Goal: Task Accomplishment & Management: Use online tool/utility

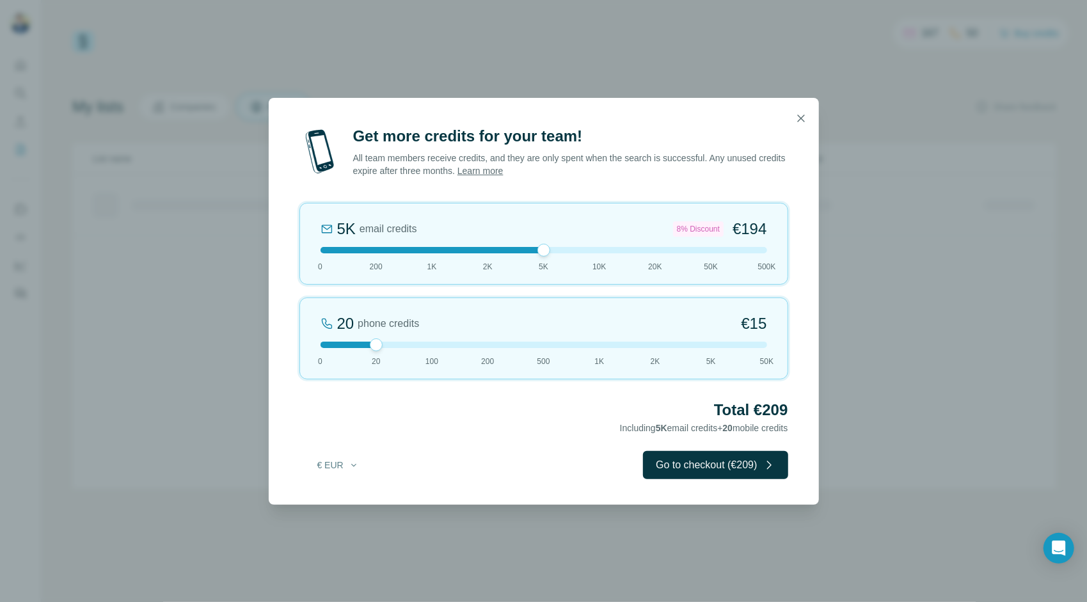
drag, startPoint x: 375, startPoint y: 255, endPoint x: 550, endPoint y: 252, distance: 175.3
click at [550, 252] on div at bounding box center [544, 250] width 447 height 6
drag, startPoint x: 374, startPoint y: 350, endPoint x: 148, endPoint y: 376, distance: 226.8
click at [153, 378] on div "Get more credits for your team! All team members receive credits, and they are …" at bounding box center [543, 301] width 1087 height 602
drag, startPoint x: 544, startPoint y: 251, endPoint x: 550, endPoint y: 271, distance: 20.7
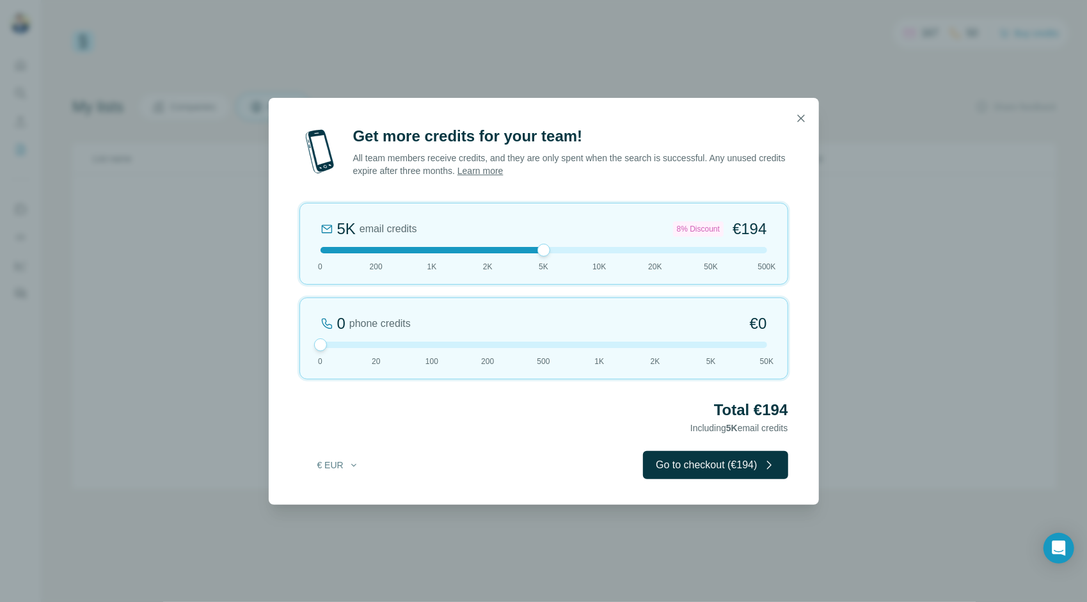
click at [549, 271] on div "5K email credits 8% Discount €194 0 200 1K 2K 5K 10K 20K 50K 500K" at bounding box center [543, 244] width 489 height 82
click at [721, 465] on button "Go to checkout (€194)" at bounding box center [715, 465] width 145 height 28
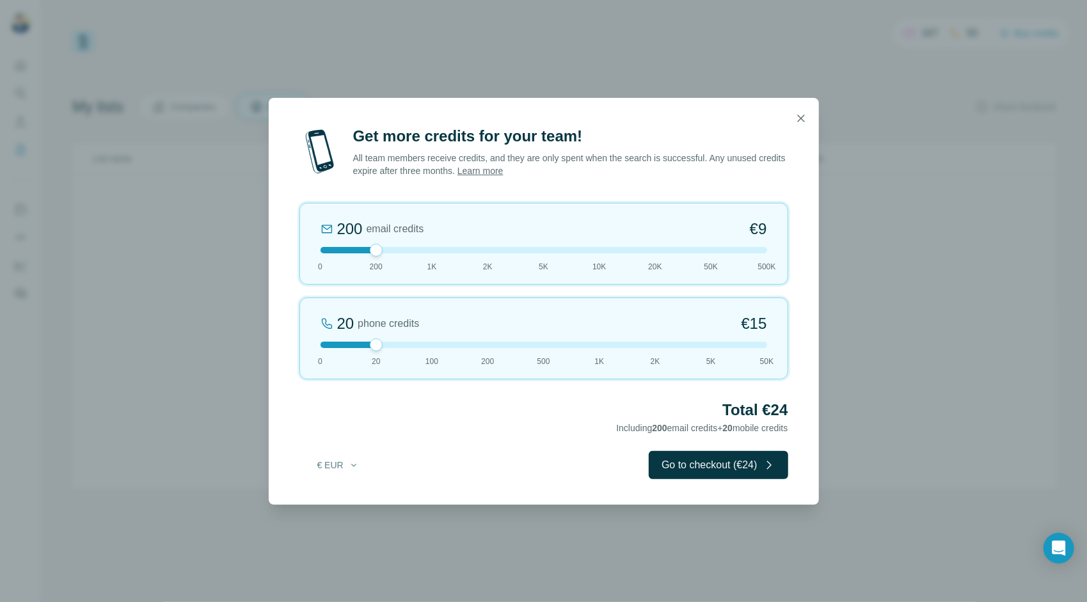
drag, startPoint x: 379, startPoint y: 346, endPoint x: 122, endPoint y: 343, distance: 257.2
click at [132, 344] on div "Get more credits for your team! All team members receive credits, and they are …" at bounding box center [543, 301] width 1087 height 602
click at [800, 114] on icon "button" at bounding box center [801, 118] width 13 height 13
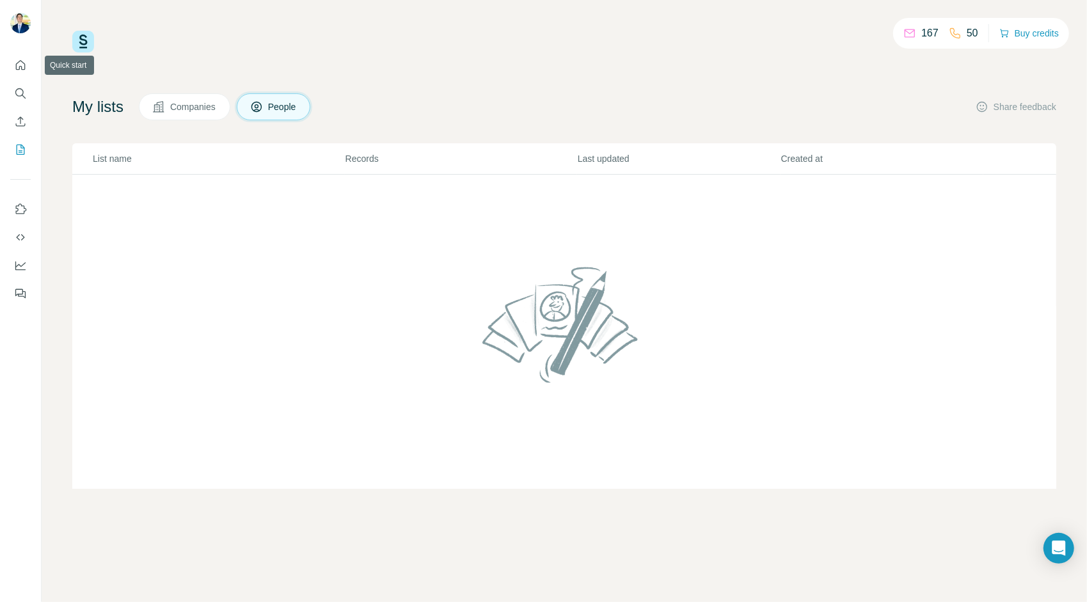
click at [33, 60] on div at bounding box center [20, 175] width 41 height 259
click at [21, 64] on icon "Quick start" at bounding box center [20, 65] width 13 height 13
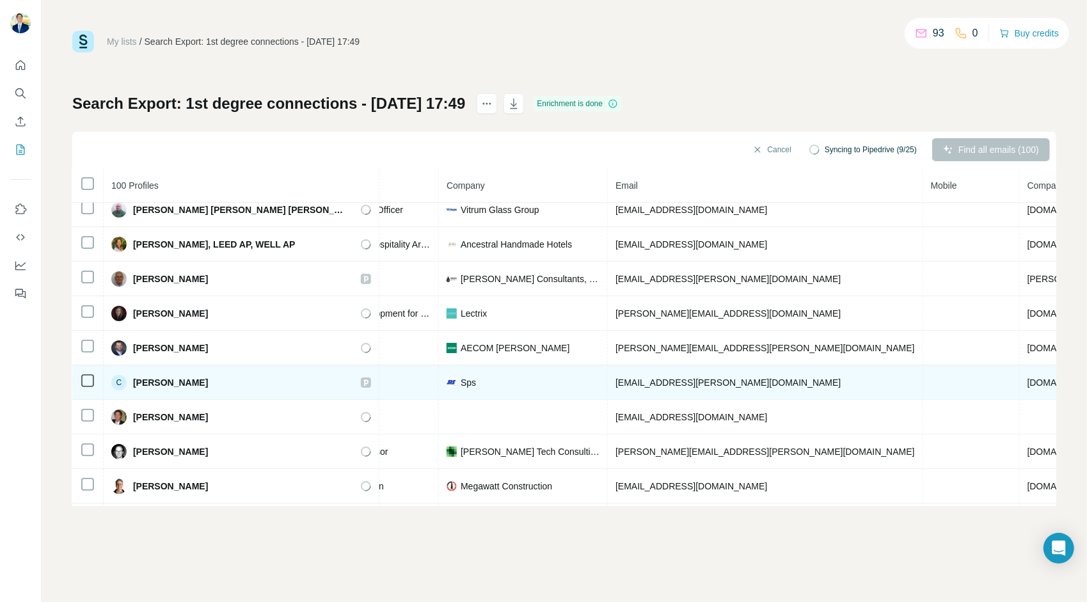
scroll to position [0, 260]
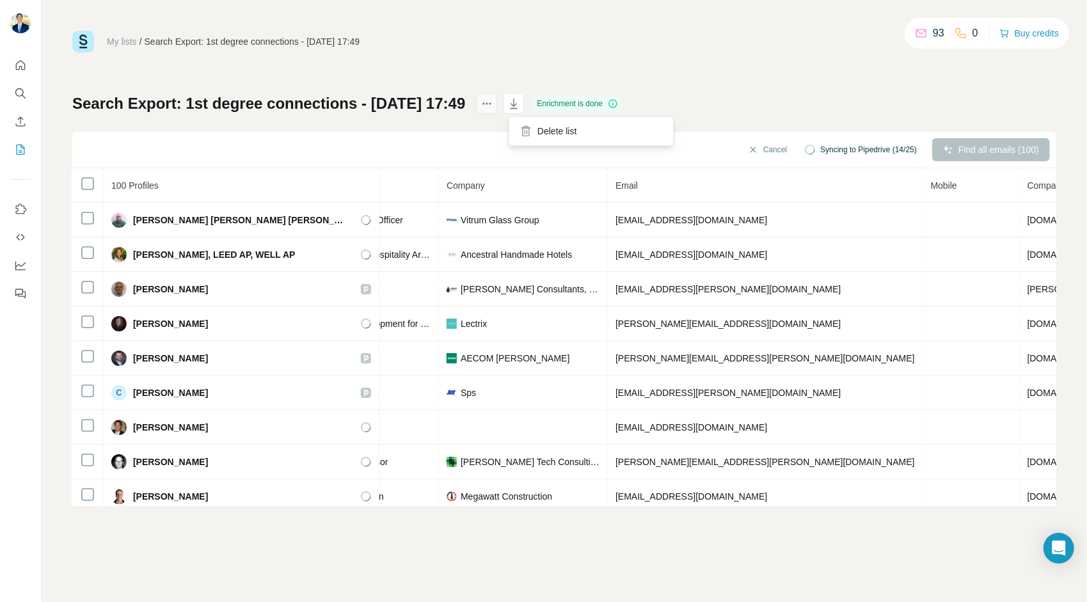
click at [493, 103] on icon "actions" at bounding box center [487, 103] width 13 height 13
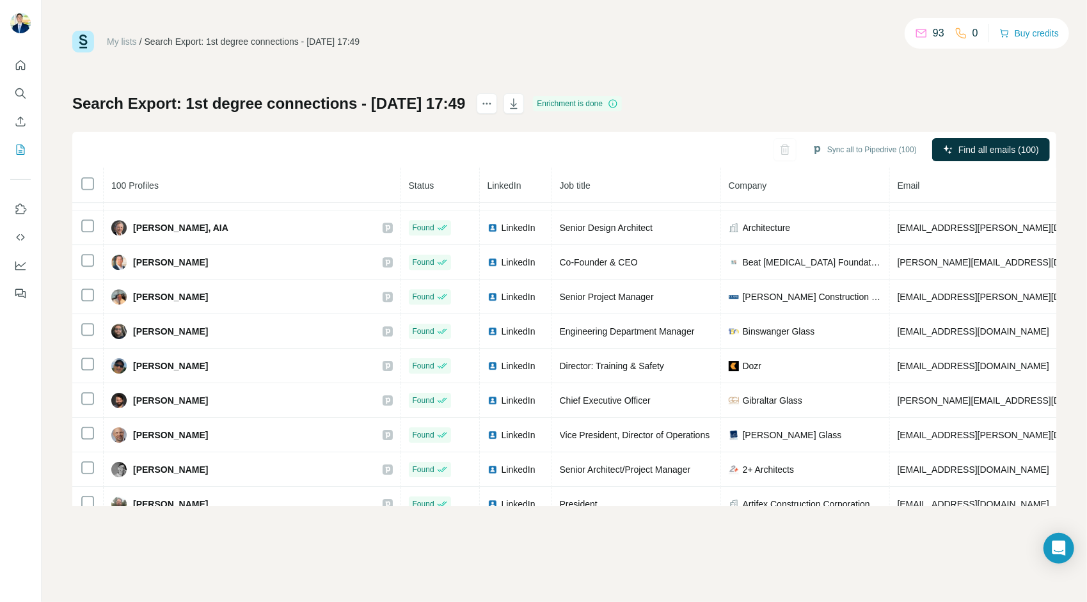
scroll to position [3158, 0]
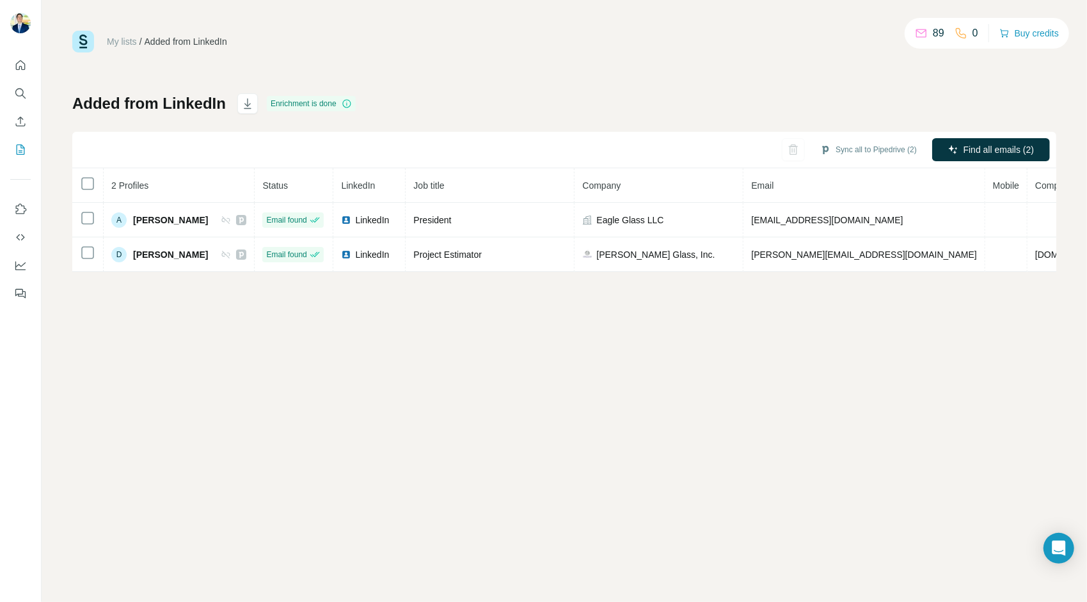
click at [24, 64] on icon "Quick start" at bounding box center [21, 65] width 10 height 10
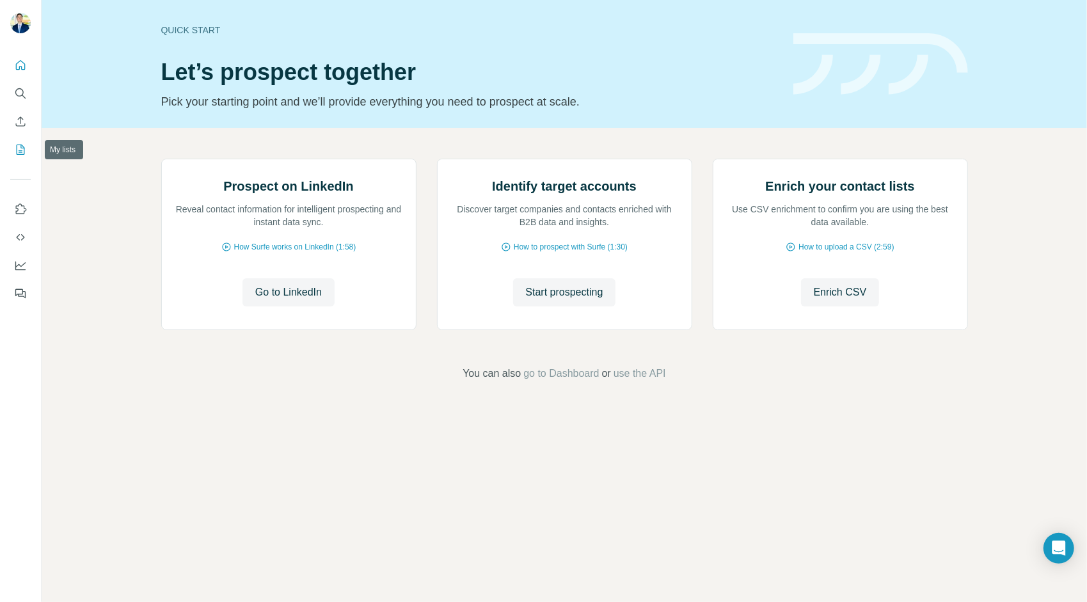
click at [18, 155] on icon "My lists" at bounding box center [20, 149] width 13 height 13
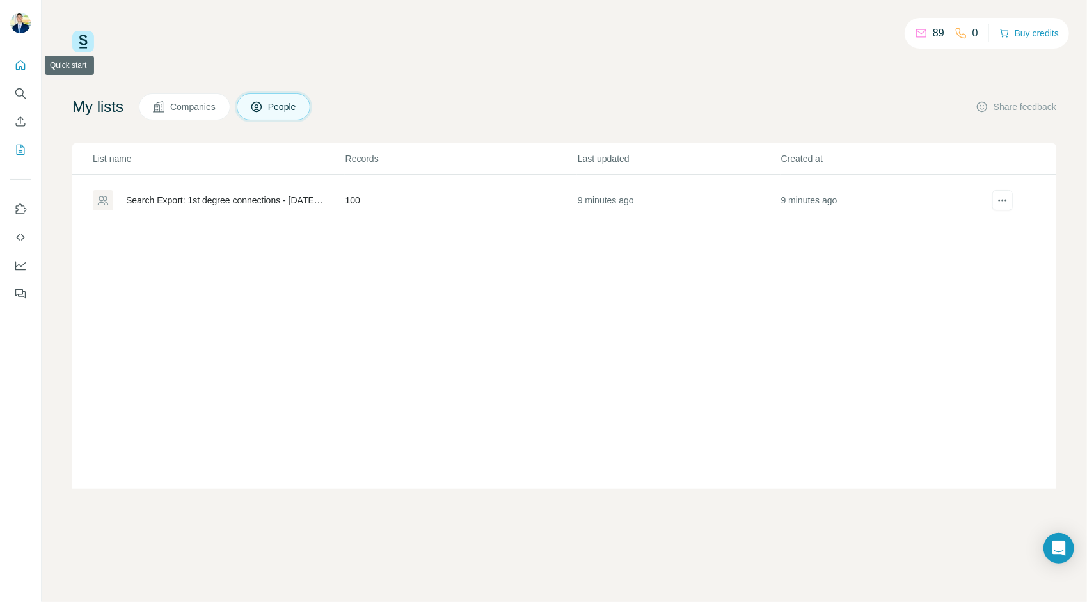
click at [22, 70] on icon "Quick start" at bounding box center [21, 65] width 10 height 10
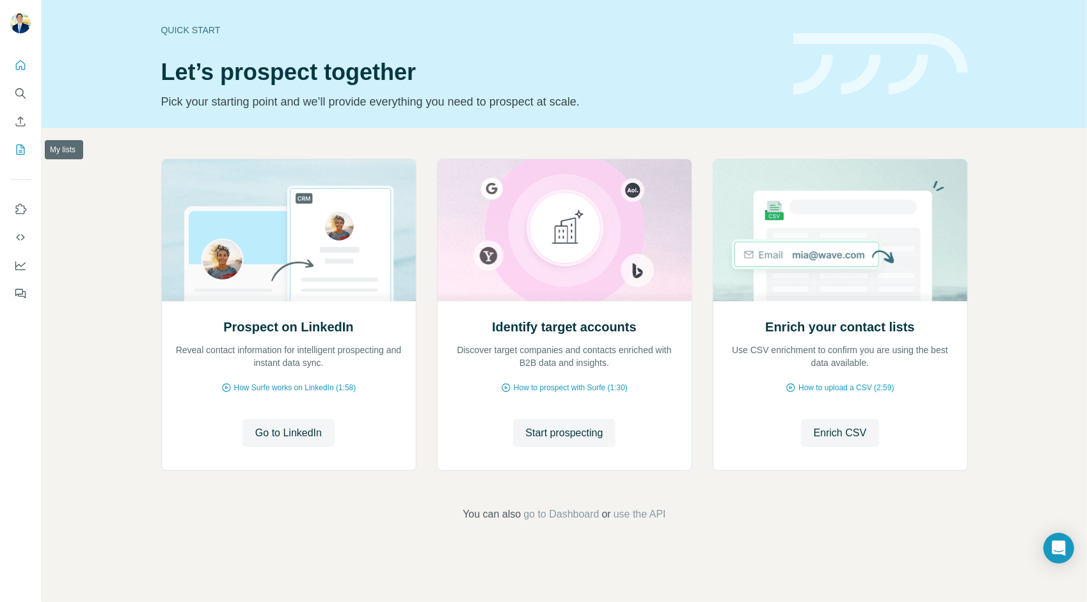
click at [23, 146] on icon "My lists" at bounding box center [20, 149] width 13 height 13
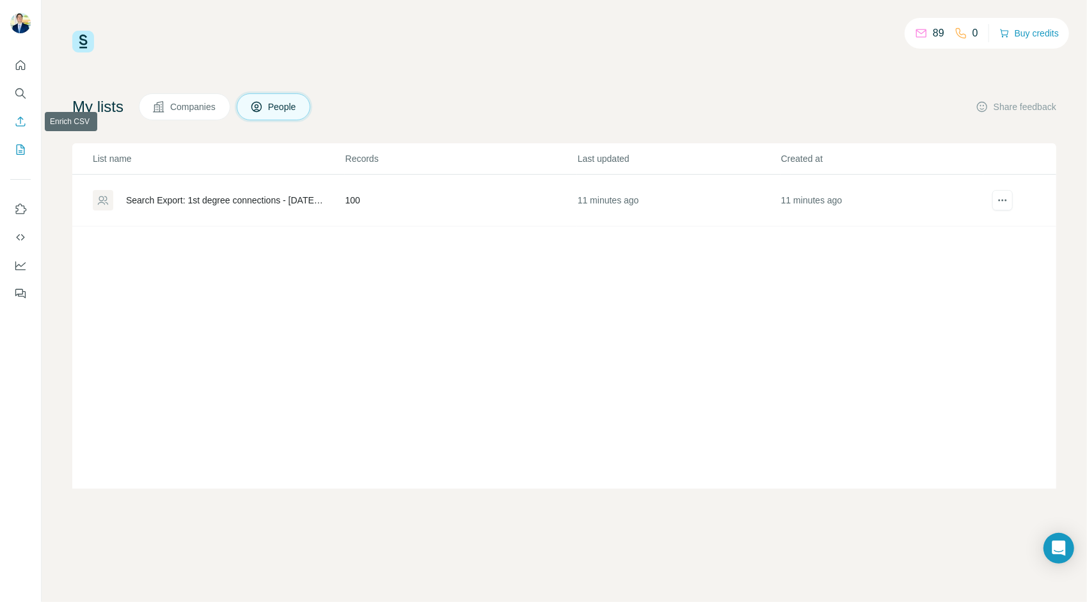
click at [20, 116] on icon "Enrich CSV" at bounding box center [20, 121] width 13 height 13
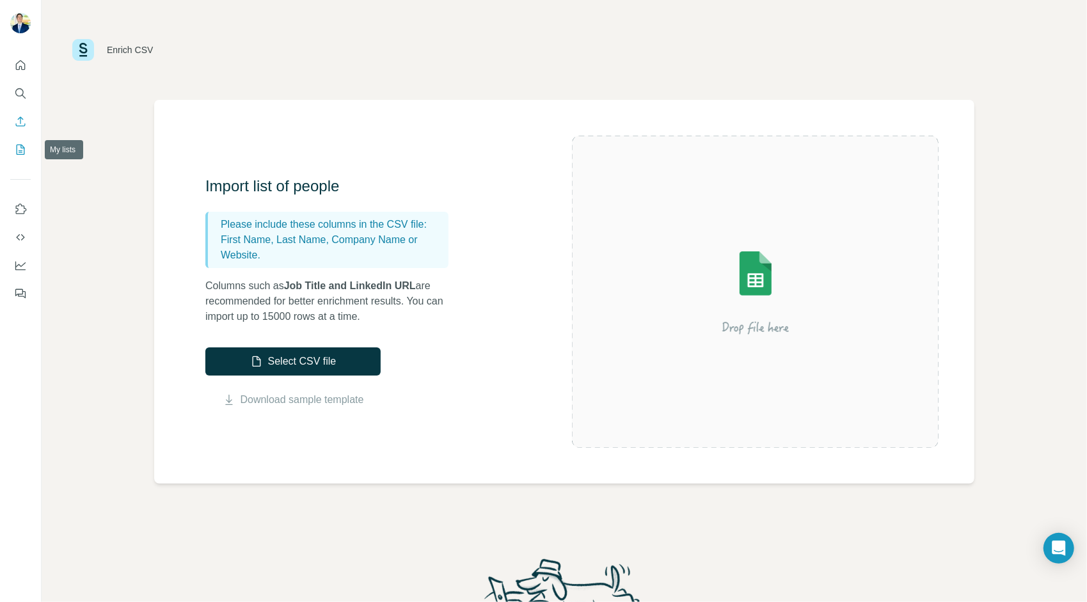
click at [24, 143] on icon "My lists" at bounding box center [20, 149] width 13 height 13
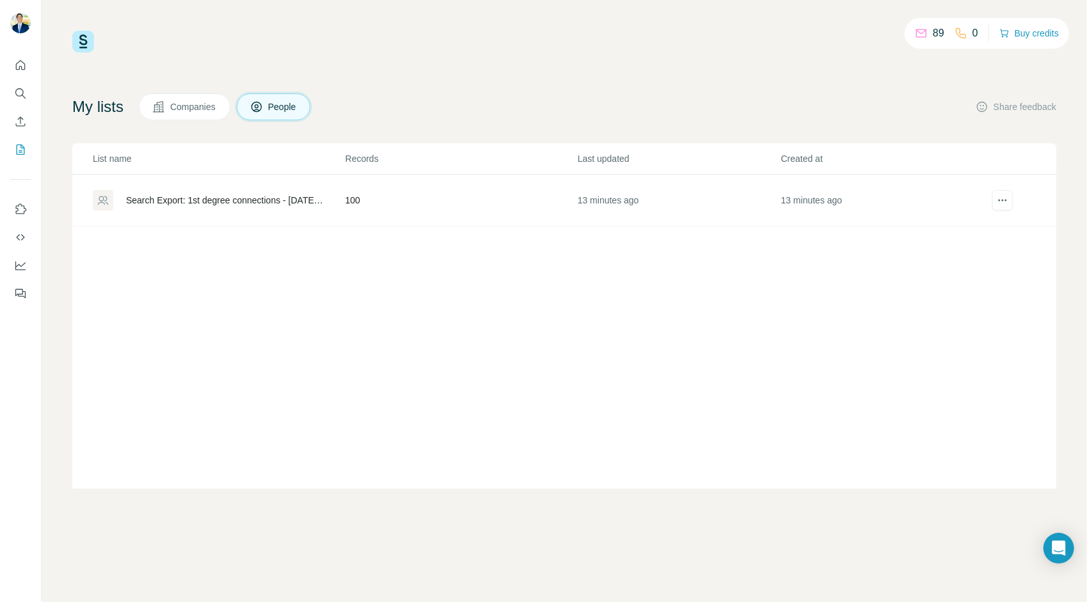
click at [289, 305] on div "List name Records Last updated Created at Search Export: 1st degree connections…" at bounding box center [564, 316] width 984 height 346
drag, startPoint x: 289, startPoint y: 291, endPoint x: 216, endPoint y: 254, distance: 81.6
click at [216, 254] on div "List name Records Last updated Created at Search Export: 1st degree connections…" at bounding box center [564, 316] width 984 height 346
drag, startPoint x: 264, startPoint y: 109, endPoint x: 429, endPoint y: 102, distance: 165.2
click at [429, 100] on div "My lists Companies People Share feedback" at bounding box center [564, 106] width 984 height 27
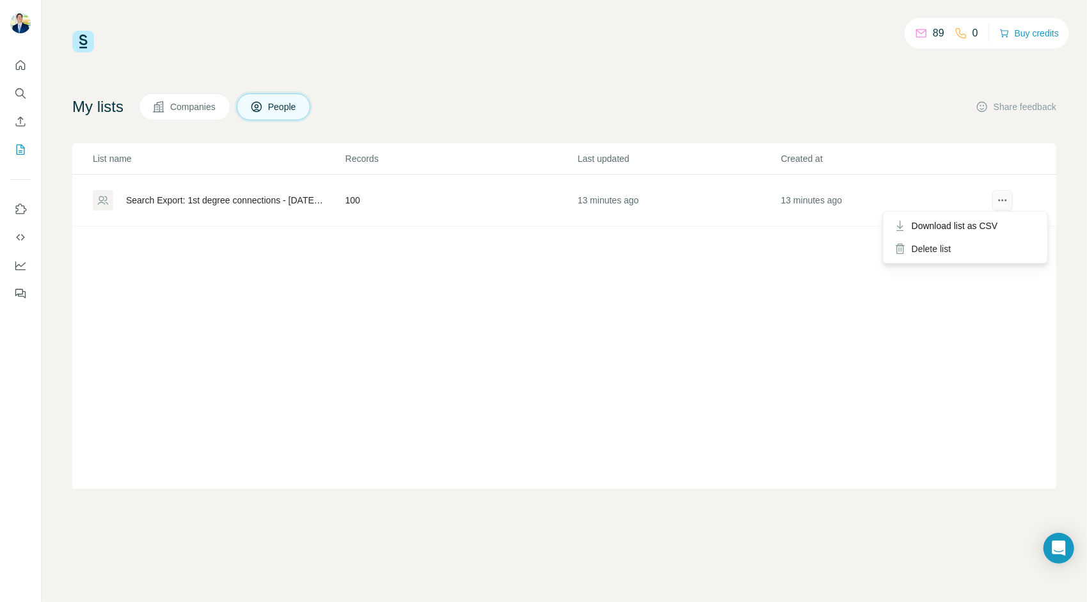
click at [1005, 205] on icon "actions" at bounding box center [1002, 200] width 13 height 13
click at [550, 431] on div "List name Records Last updated Created at Search Export: 1st degree connections…" at bounding box center [564, 316] width 984 height 346
click at [24, 154] on icon "My lists" at bounding box center [21, 150] width 8 height 10
click at [19, 64] on icon "Quick start" at bounding box center [20, 65] width 13 height 13
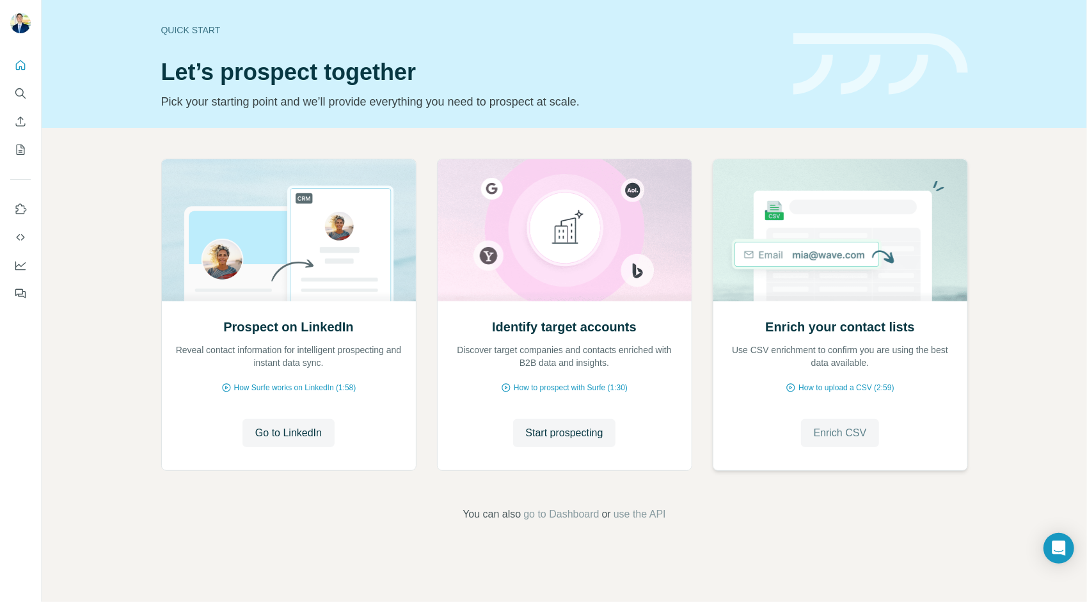
click at [858, 440] on span "Enrich CSV" at bounding box center [840, 433] width 53 height 15
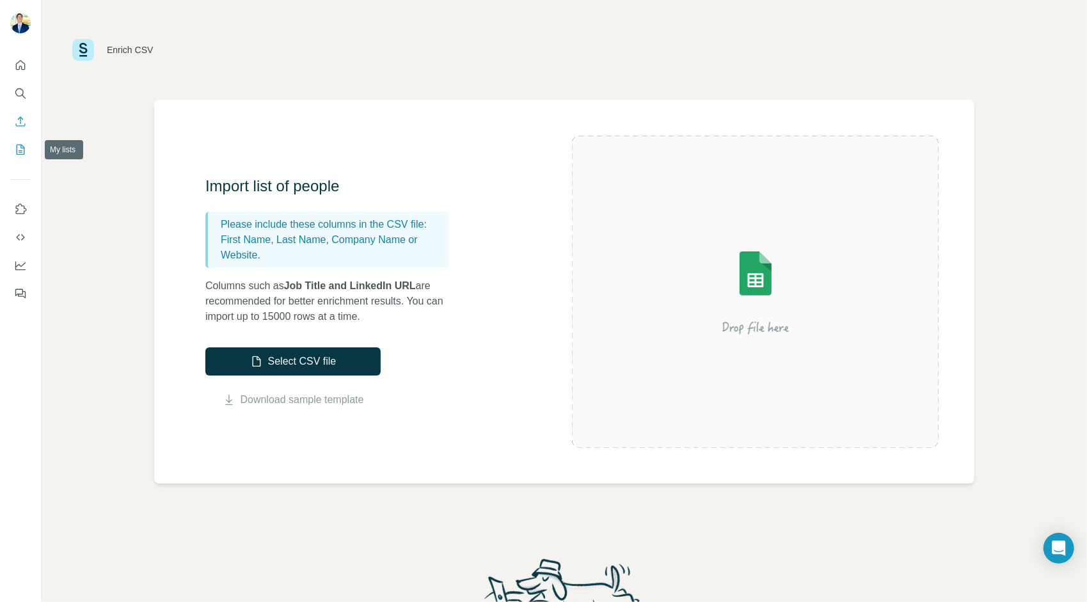
click at [23, 148] on icon "My lists" at bounding box center [22, 149] width 6 height 8
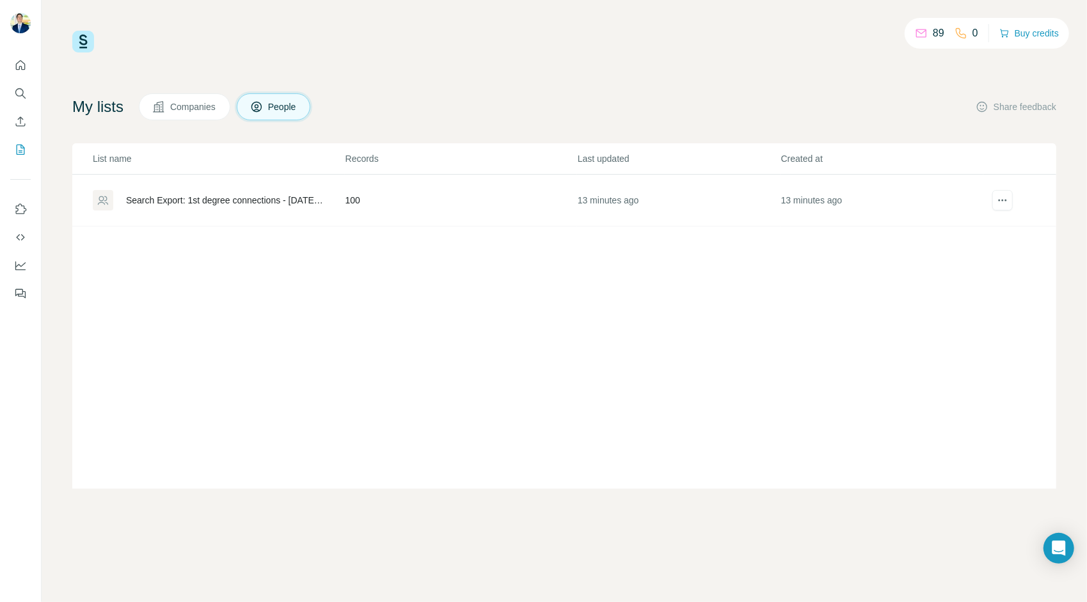
click at [221, 196] on div "Search Export: 1st degree connections - 28/08/2025 17:49" at bounding box center [225, 200] width 198 height 13
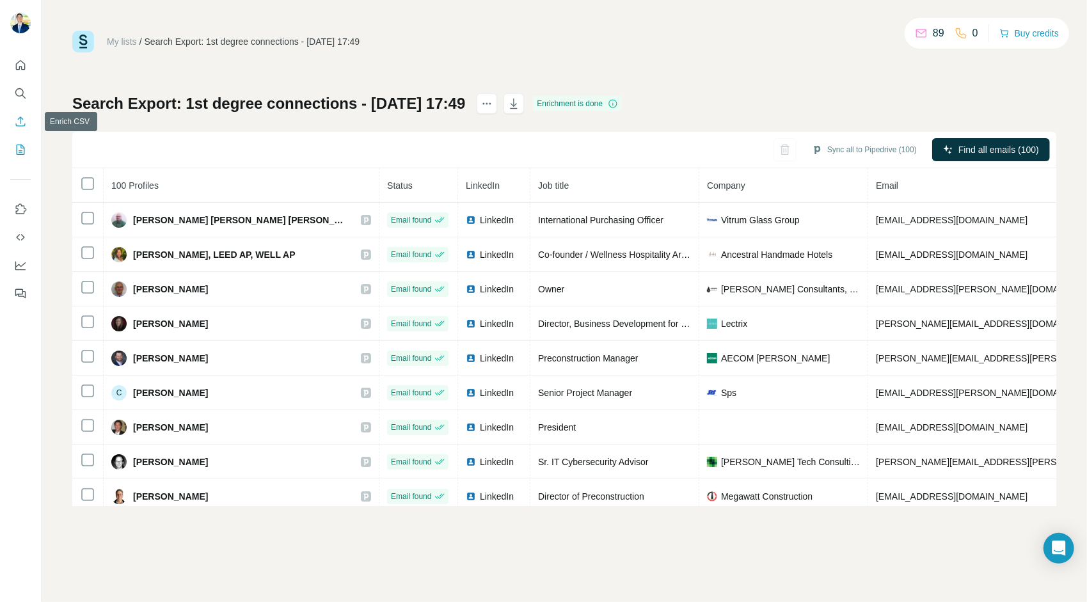
click at [20, 118] on icon "Enrich CSV" at bounding box center [20, 121] width 13 height 13
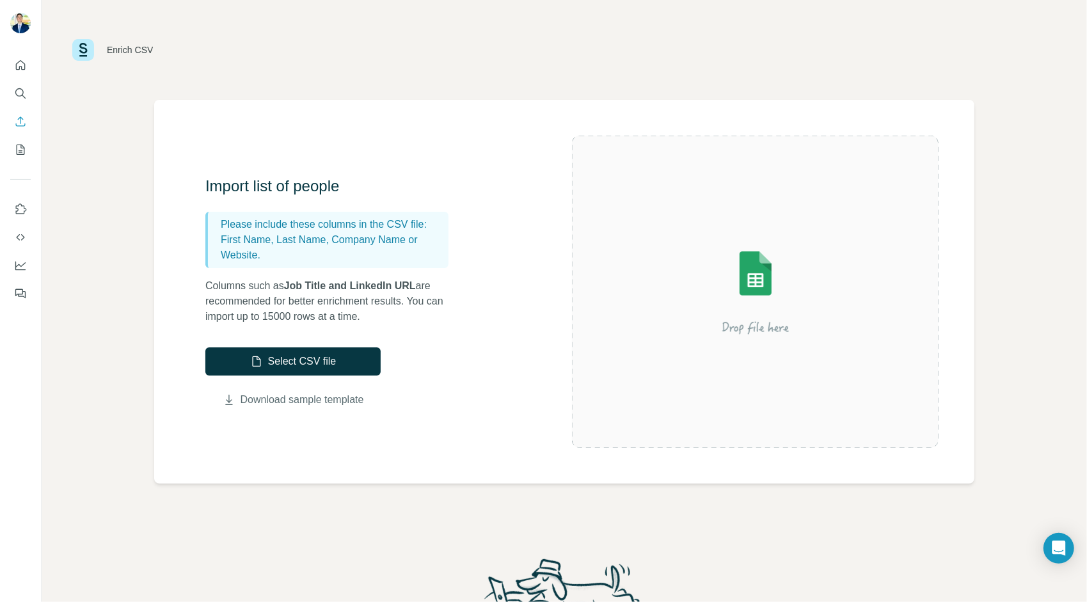
click at [352, 401] on link "Download sample template" at bounding box center [302, 399] width 123 height 15
click at [343, 400] on link "Download sample template" at bounding box center [302, 399] width 123 height 15
click at [495, 384] on div "Import list of people Please include these columns in the CSV file: First Name,…" at bounding box center [388, 292] width 367 height 232
drag, startPoint x: 1026, startPoint y: 0, endPoint x: 653, endPoint y: 556, distance: 669.2
click at [689, 559] on div "Frequently asked questions" at bounding box center [565, 612] width 1046 height 115
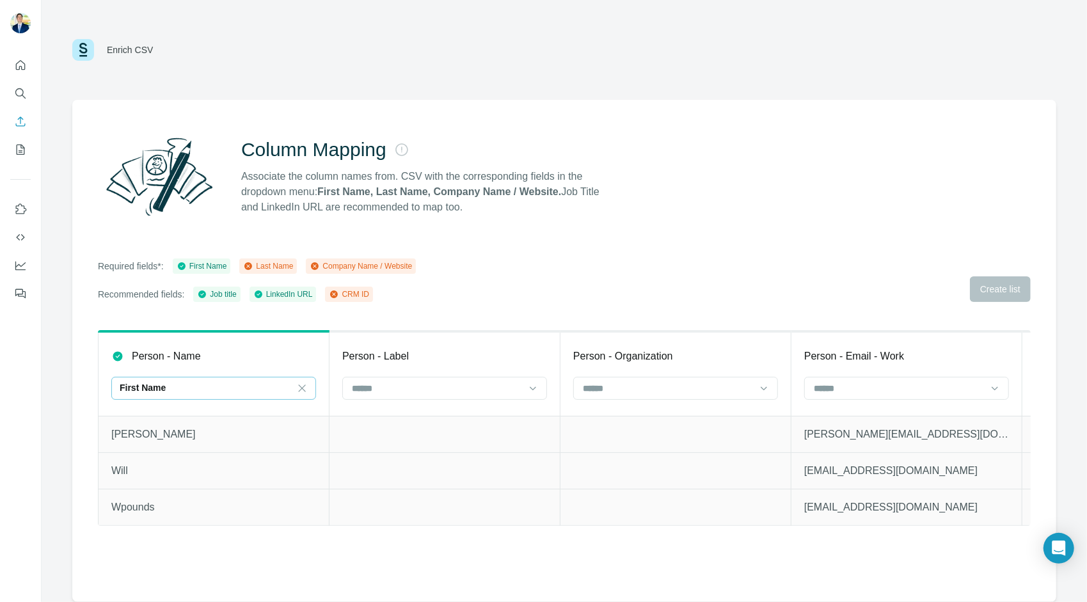
click at [271, 394] on div "First Name" at bounding box center [206, 389] width 173 height 22
click at [459, 440] on td at bounding box center [445, 434] width 231 height 36
click at [900, 395] on div at bounding box center [899, 389] width 173 height 22
click at [902, 395] on div at bounding box center [899, 389] width 173 height 22
click at [232, 388] on div "First Name" at bounding box center [206, 387] width 173 height 13
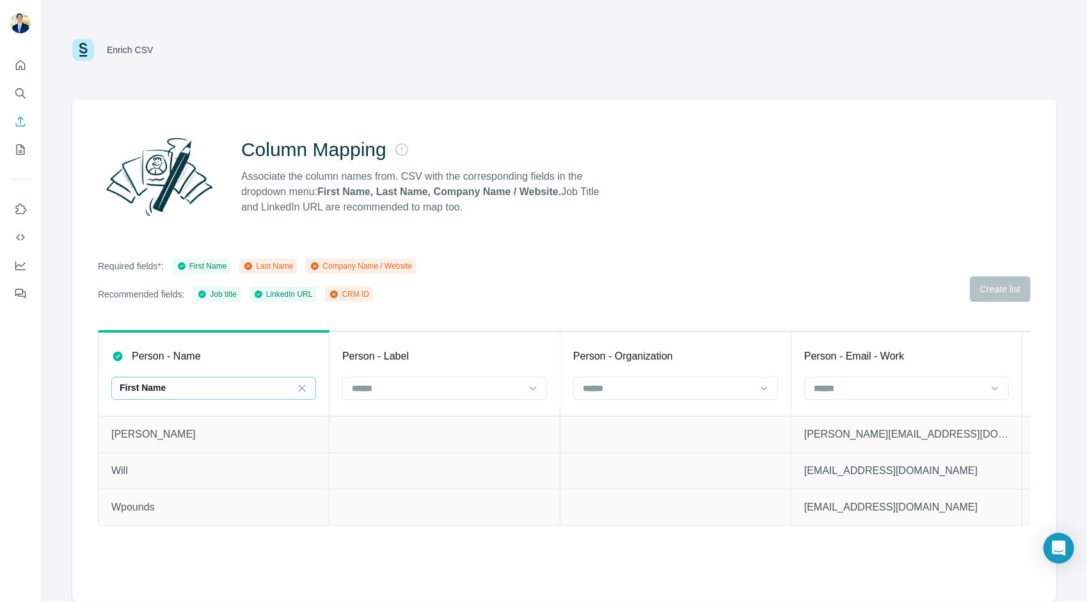
click at [425, 472] on td at bounding box center [445, 470] width 231 height 36
click at [411, 390] on input at bounding box center [437, 388] width 173 height 14
drag, startPoint x: 655, startPoint y: 467, endPoint x: 634, endPoint y: 477, distance: 23.2
click at [656, 471] on td at bounding box center [676, 470] width 231 height 36
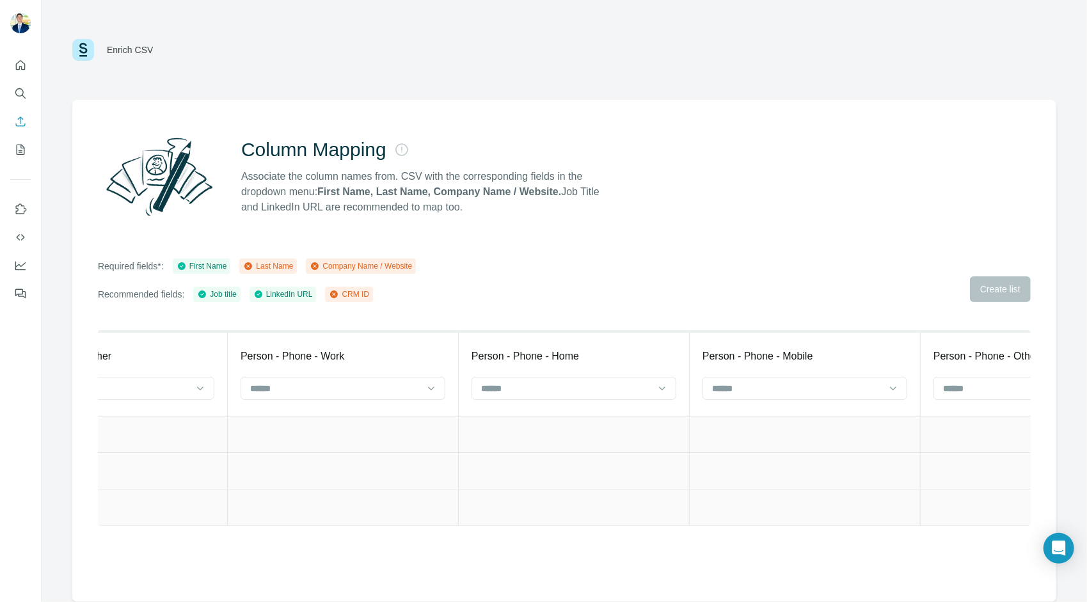
scroll to position [0, 1252]
click at [591, 390] on input at bounding box center [571, 388] width 173 height 14
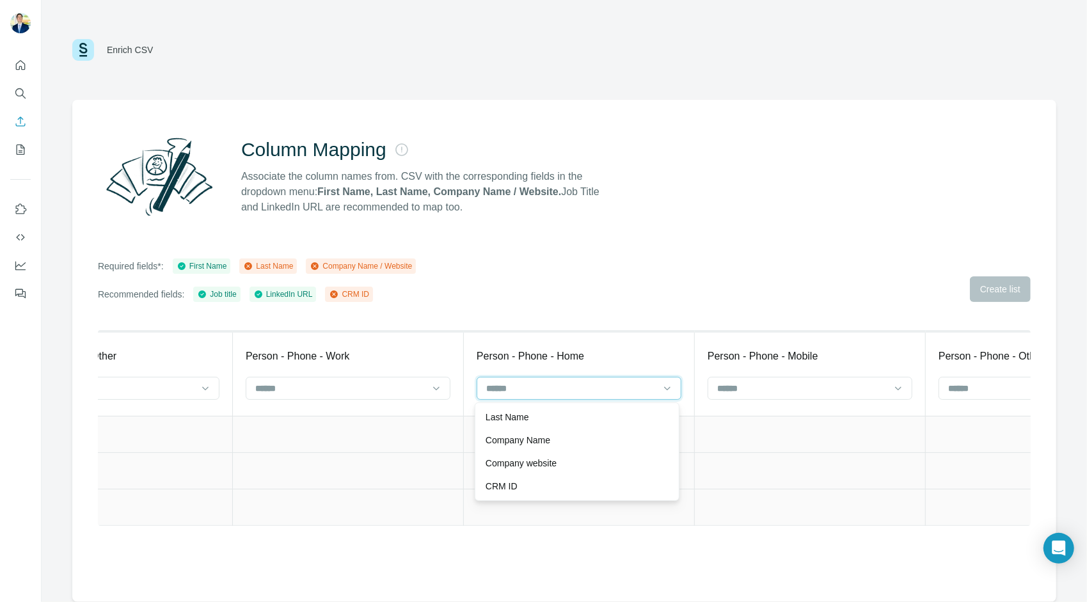
click at [610, 393] on input at bounding box center [571, 388] width 173 height 14
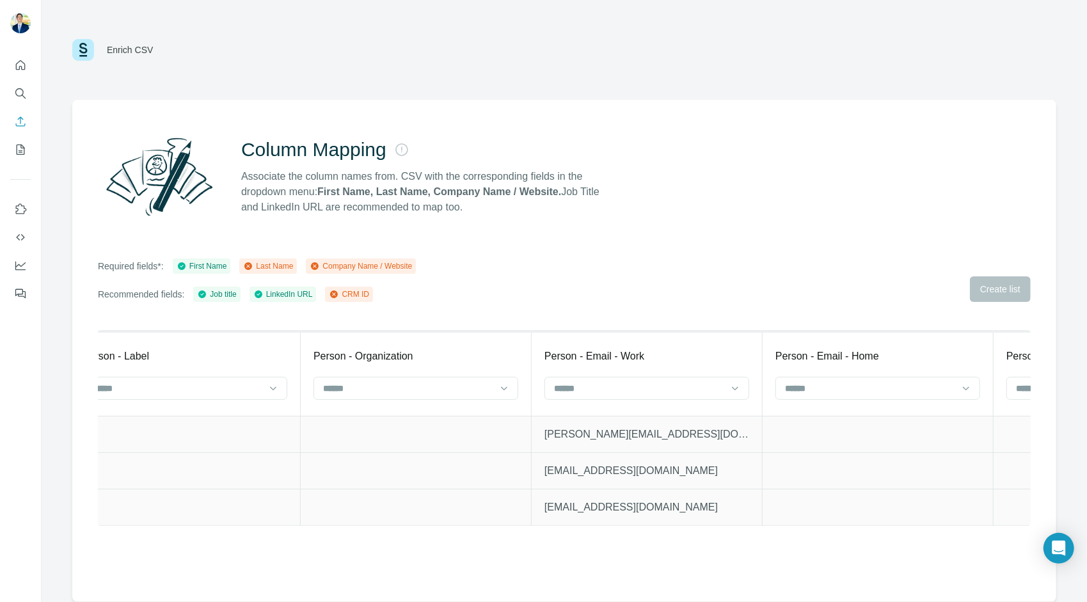
scroll to position [0, 275]
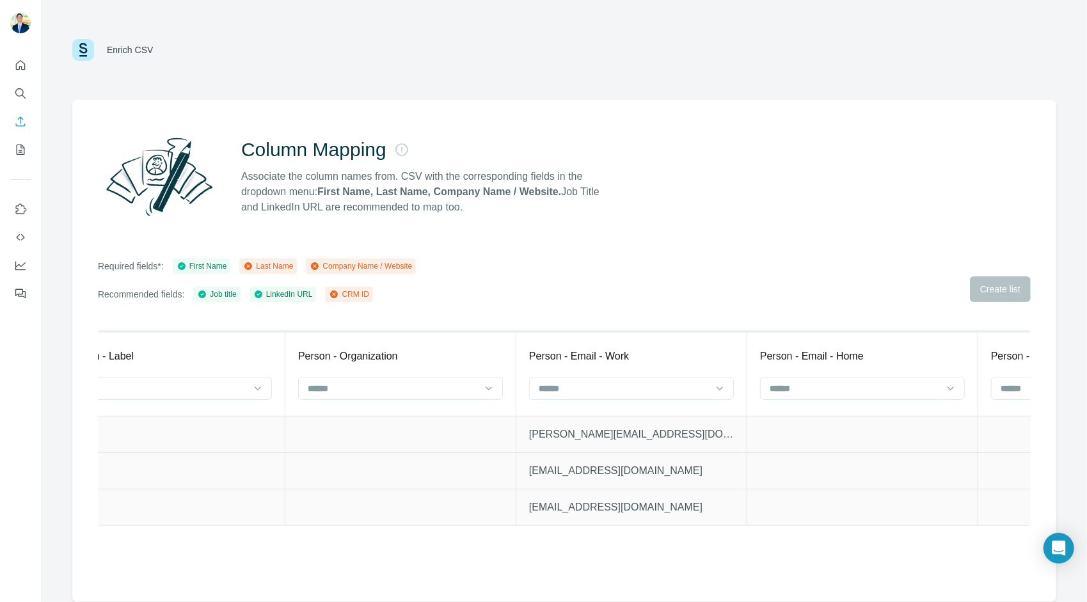
click at [430, 374] on th "Person - Organization" at bounding box center [400, 373] width 231 height 84
click at [436, 392] on input at bounding box center [393, 388] width 173 height 14
click at [429, 434] on div "Company Name" at bounding box center [399, 440] width 183 height 13
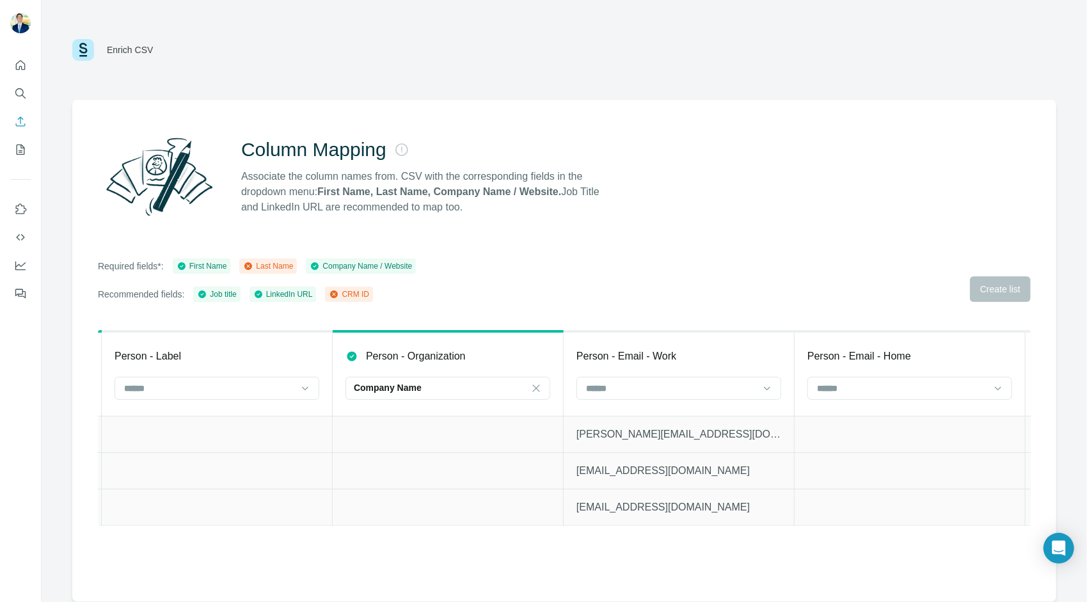
scroll to position [0, 0]
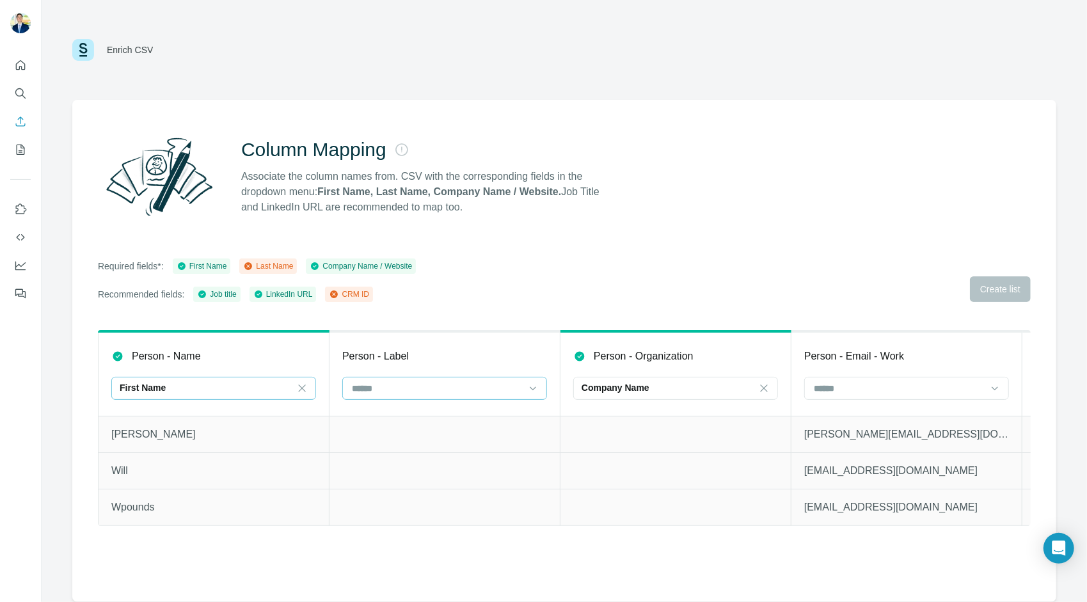
click at [385, 392] on input at bounding box center [437, 388] width 173 height 14
drag, startPoint x: 242, startPoint y: 479, endPoint x: 252, endPoint y: 478, distance: 10.3
click at [253, 480] on td "Will" at bounding box center [214, 470] width 231 height 36
click at [264, 395] on div "First Name" at bounding box center [206, 389] width 173 height 22
drag, startPoint x: 438, startPoint y: 463, endPoint x: 452, endPoint y: 465, distance: 14.1
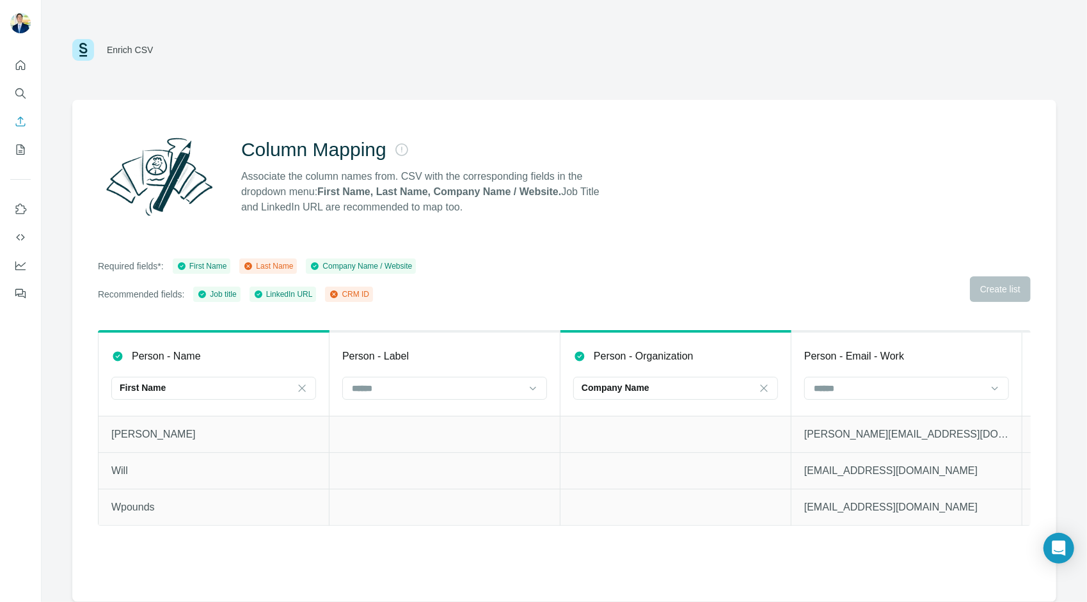
click at [452, 465] on td at bounding box center [445, 470] width 231 height 36
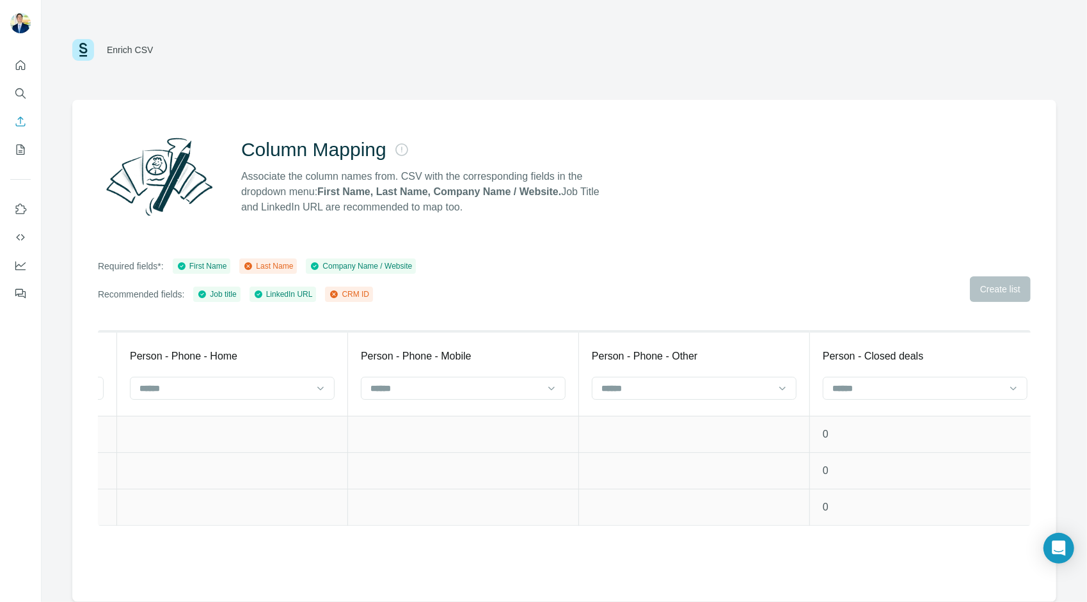
scroll to position [0, 1562]
click at [561, 386] on input at bounding box center [492, 388] width 173 height 14
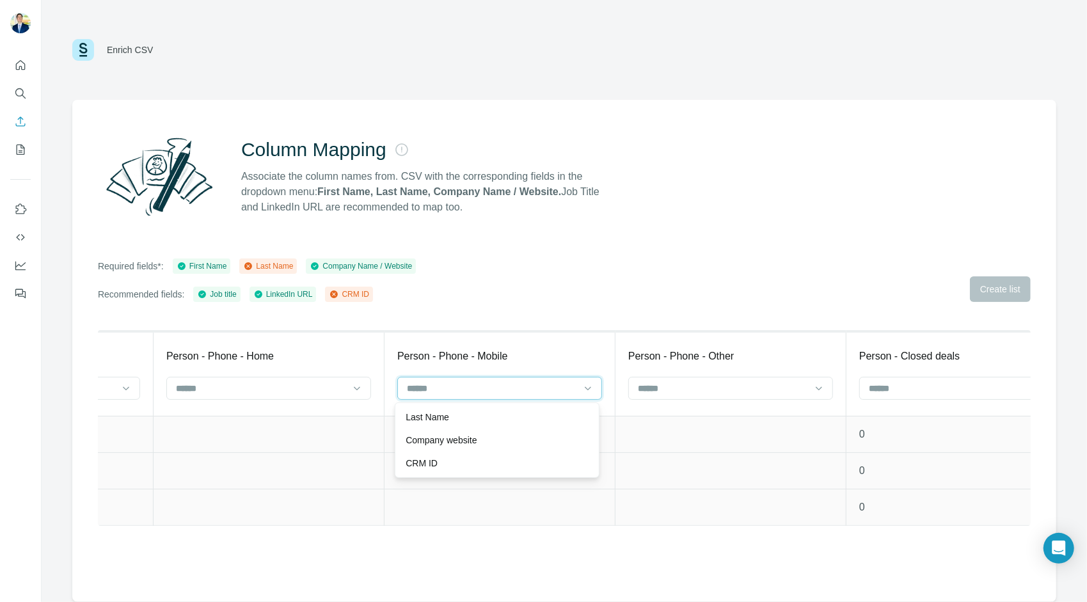
click at [561, 386] on input at bounding box center [492, 388] width 173 height 14
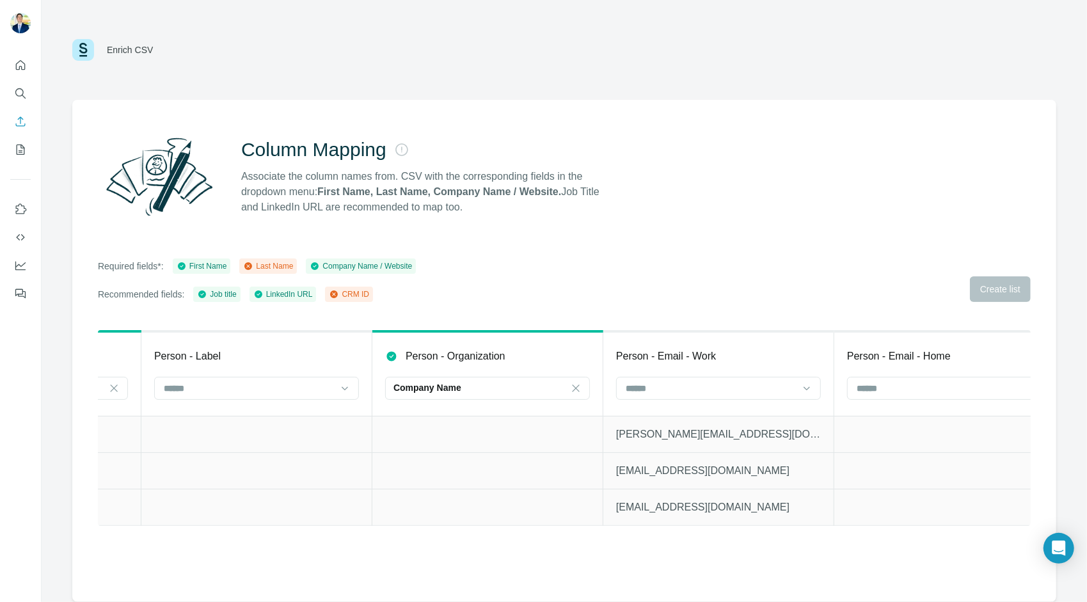
scroll to position [0, 0]
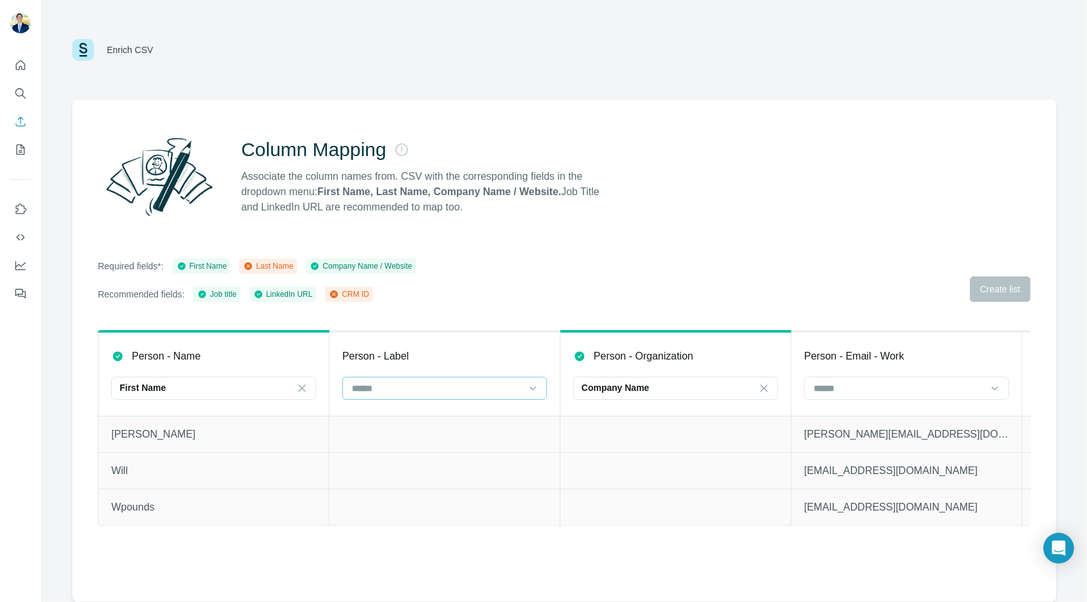
click at [475, 390] on input at bounding box center [437, 388] width 173 height 14
click at [472, 414] on div "Last Name" at bounding box center [444, 417] width 183 height 13
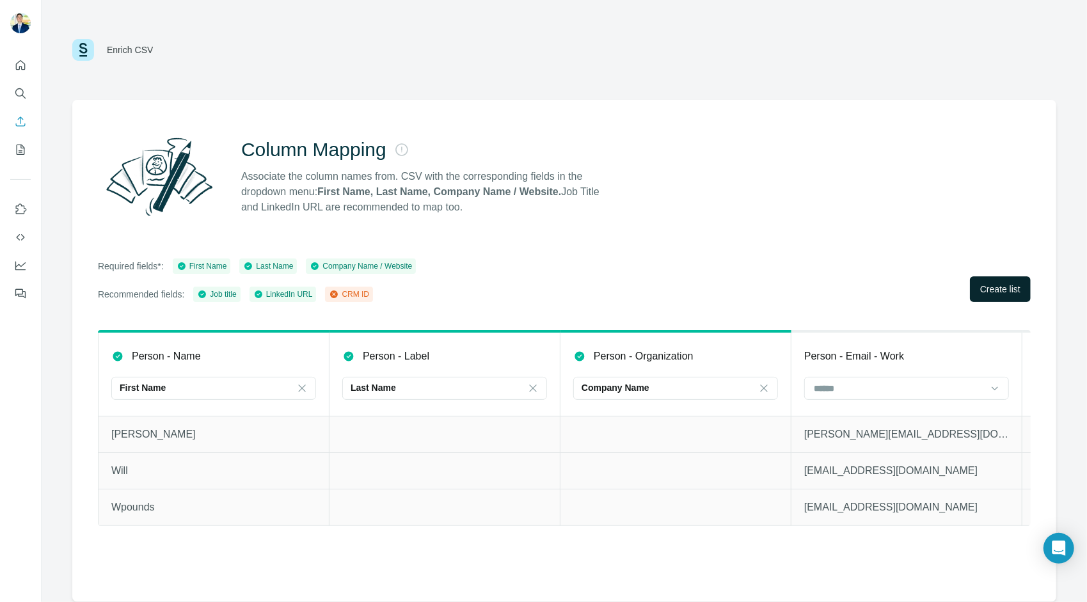
click at [976, 282] on button "Create list" at bounding box center [1000, 289] width 61 height 26
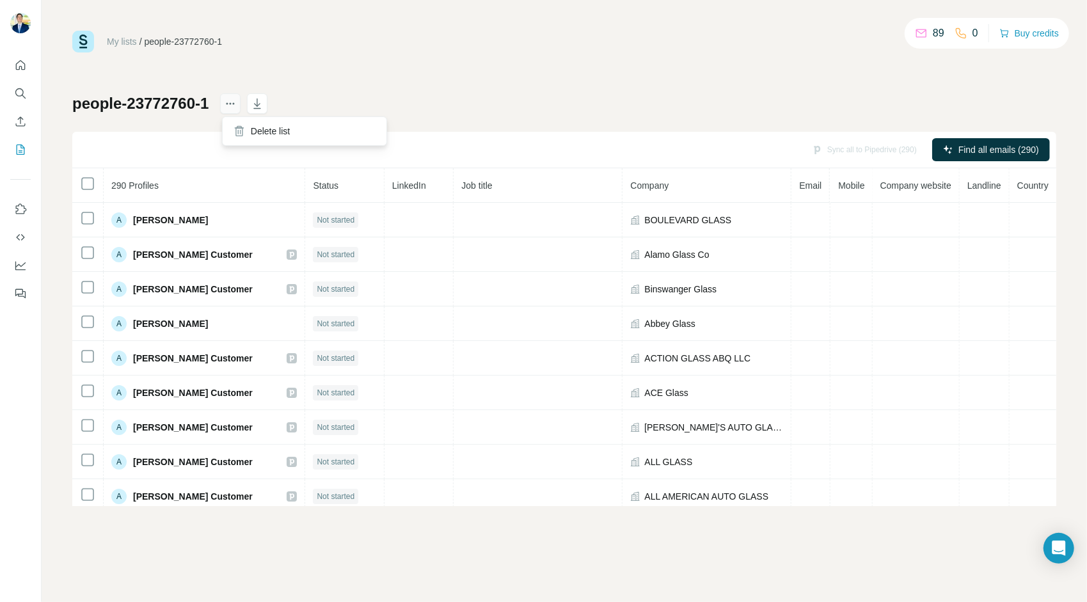
click at [223, 108] on button "actions" at bounding box center [230, 103] width 20 height 20
click at [1042, 30] on button "Buy credits" at bounding box center [1029, 33] width 60 height 18
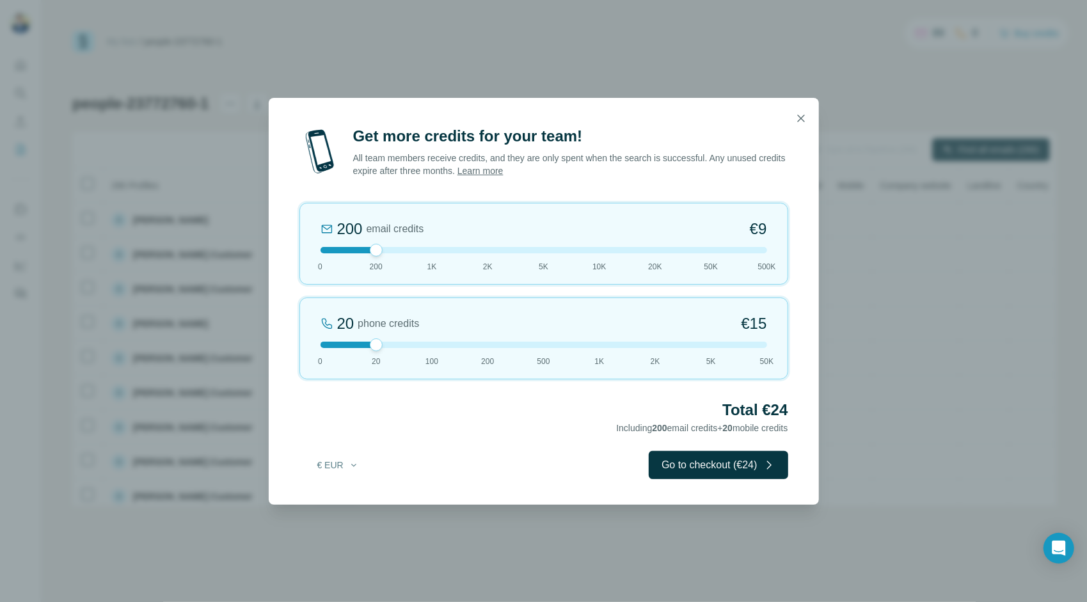
drag, startPoint x: 802, startPoint y: 118, endPoint x: 804, endPoint y: 104, distance: 14.2
click at [803, 116] on icon "button" at bounding box center [801, 118] width 13 height 13
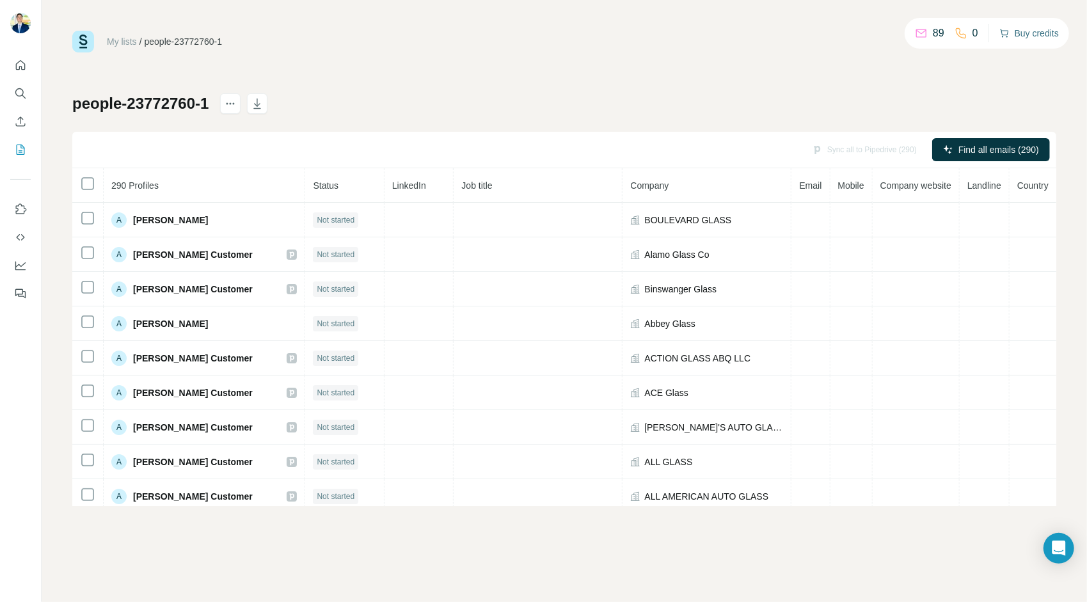
click at [1046, 36] on button "Buy credits" at bounding box center [1029, 33] width 60 height 18
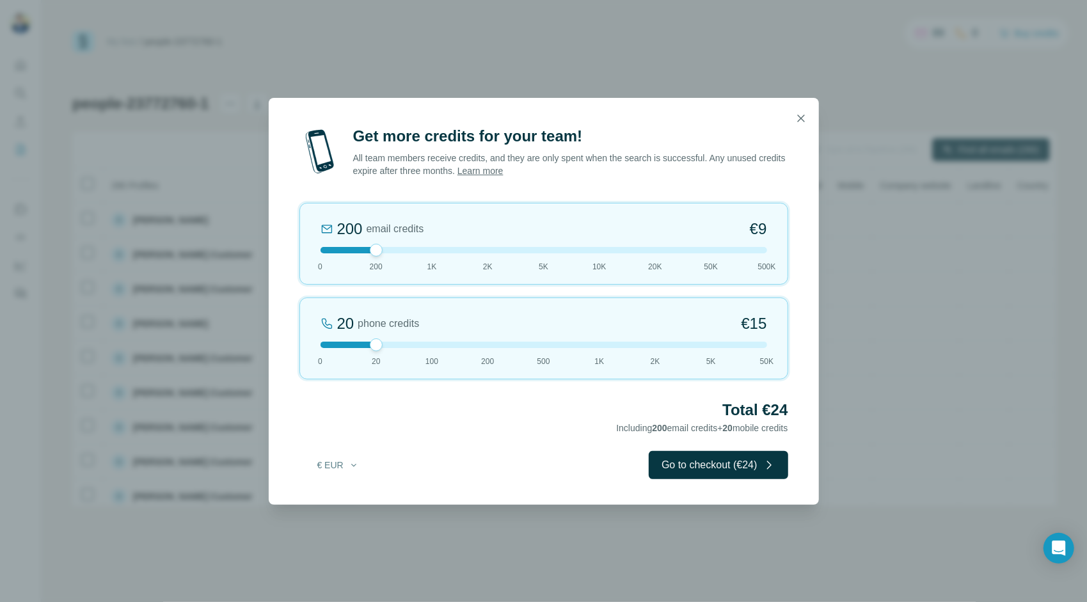
drag, startPoint x: 301, startPoint y: 366, endPoint x: 54, endPoint y: 369, distance: 247.6
click at [99, 367] on div "Get more credits for your team! All team members receive credits, and they are …" at bounding box center [543, 301] width 1087 height 602
drag, startPoint x: 376, startPoint y: 343, endPoint x: 38, endPoint y: 356, distance: 338.7
click at [64, 353] on div "Get more credits for your team! All team members receive credits, and they are …" at bounding box center [543, 301] width 1087 height 602
click at [795, 123] on icon "button" at bounding box center [801, 118] width 13 height 13
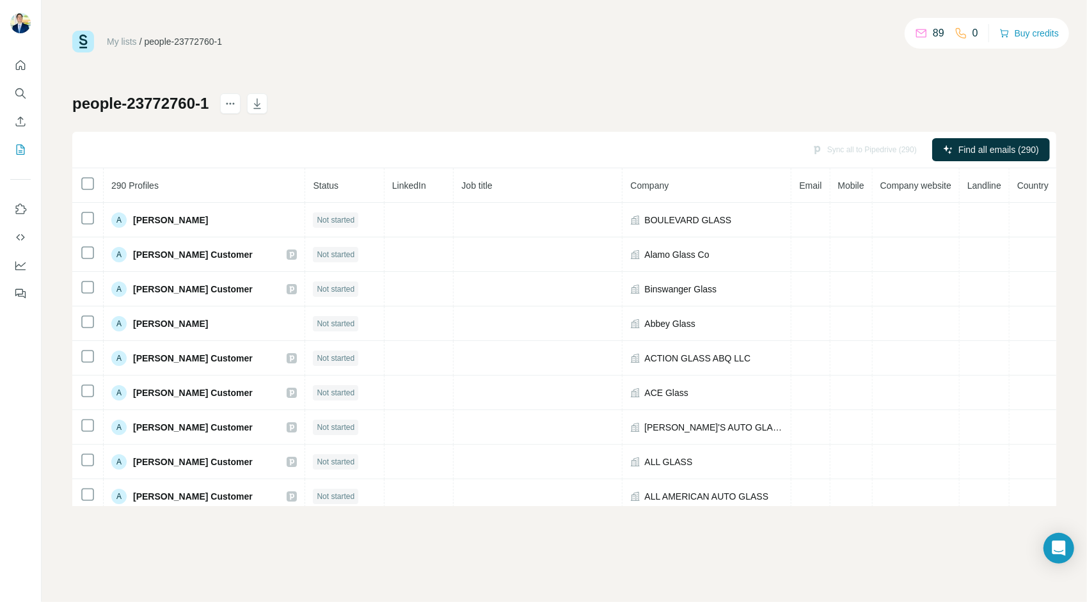
scroll to position [0, 1]
click at [1025, 28] on button "Buy credits" at bounding box center [1029, 33] width 60 height 18
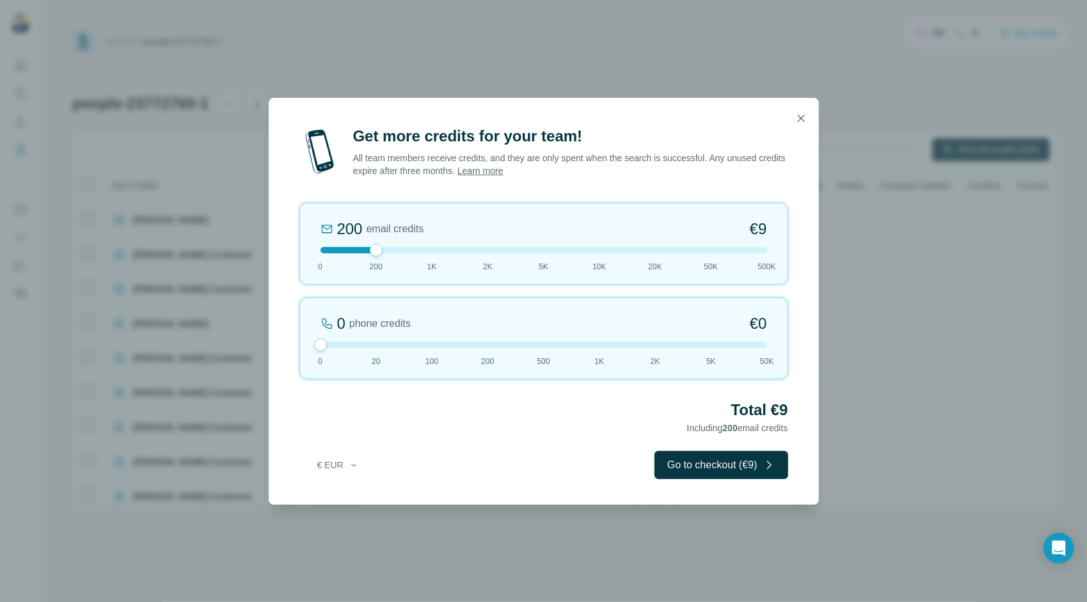
drag, startPoint x: 343, startPoint y: 346, endPoint x: 61, endPoint y: 356, distance: 281.7
click at [174, 342] on div "Get more credits for your team! All team members receive credits, and they are …" at bounding box center [543, 301] width 1087 height 602
click at [806, 119] on icon "button" at bounding box center [801, 118] width 13 height 13
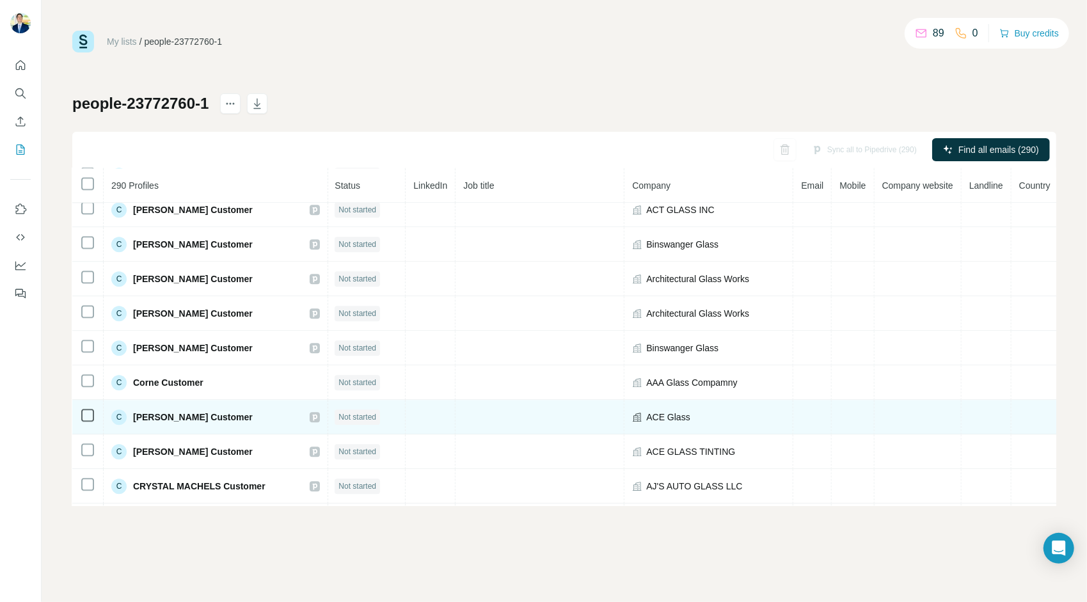
scroll to position [2147, 1]
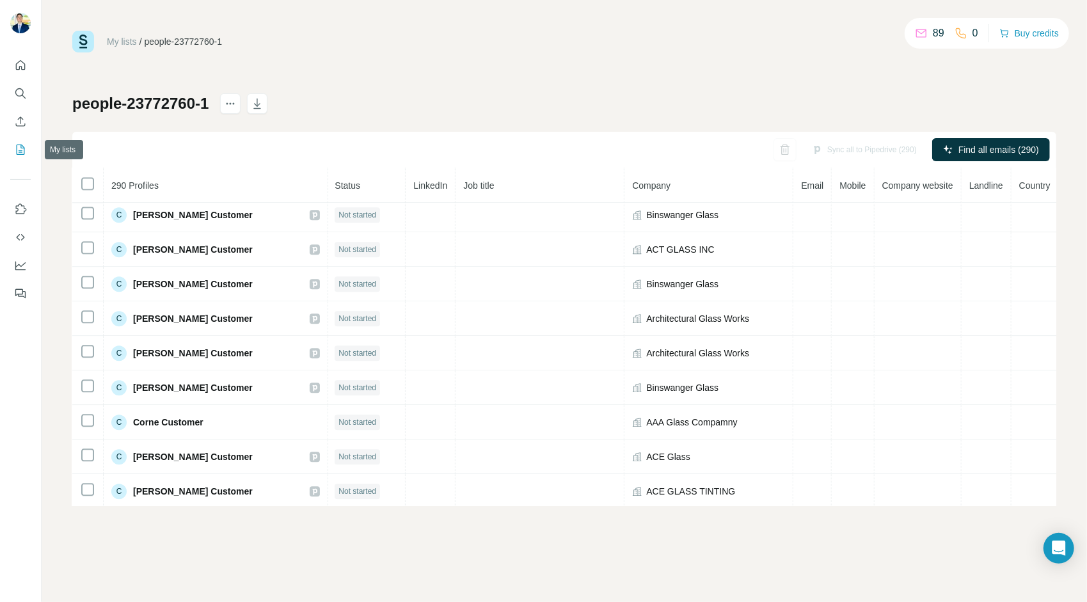
click at [19, 156] on button "My lists" at bounding box center [20, 149] width 20 height 23
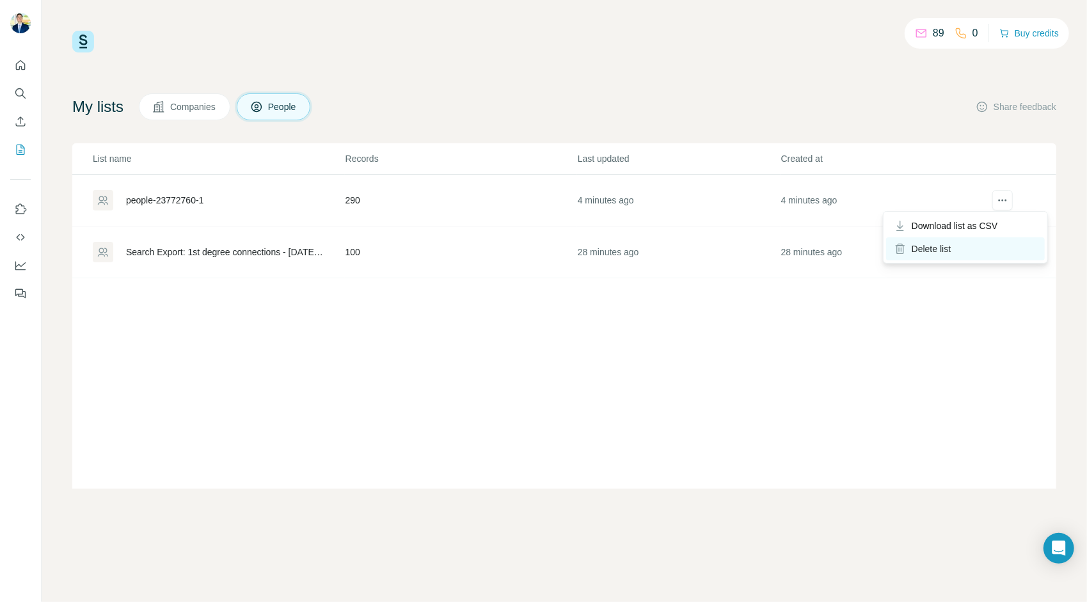
click at [985, 252] on div "Delete list" at bounding box center [965, 248] width 159 height 23
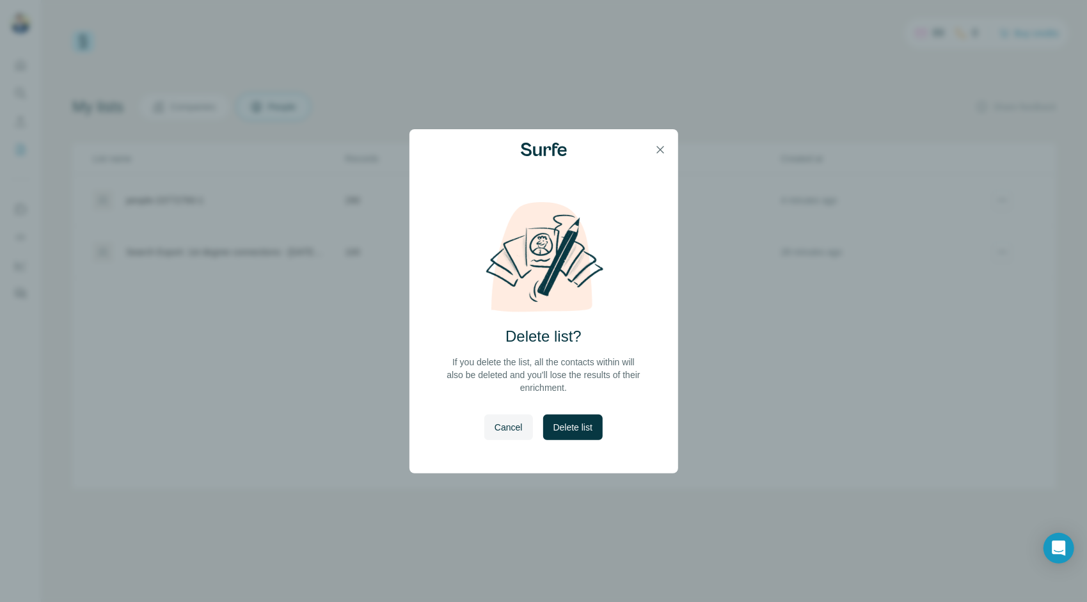
click at [550, 433] on button "Delete list" at bounding box center [573, 428] width 60 height 26
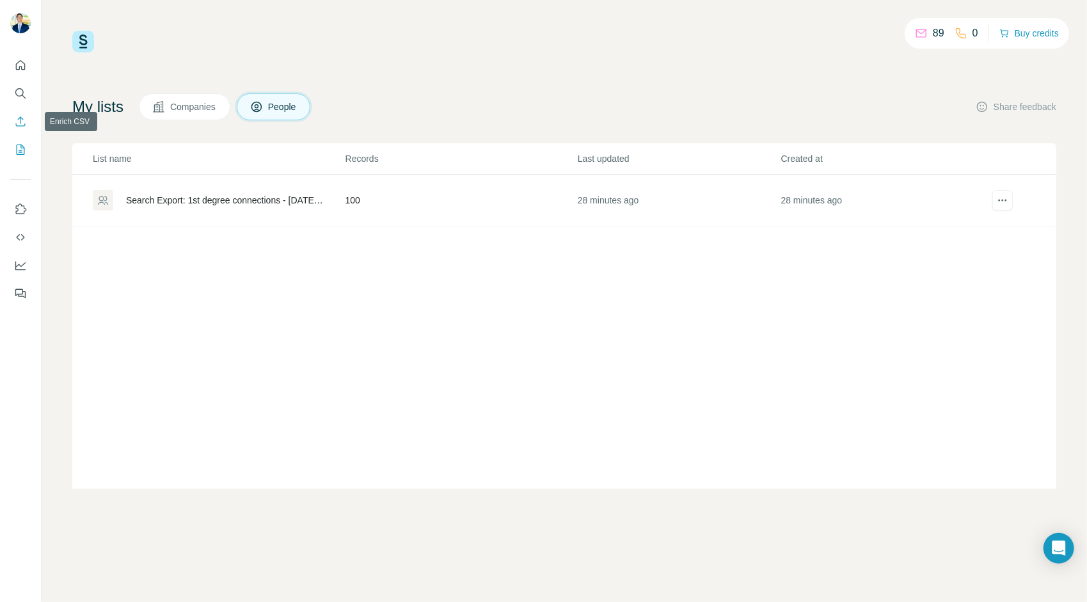
click at [28, 122] on button "Enrich CSV" at bounding box center [20, 121] width 20 height 23
